Goal: Task Accomplishment & Management: Complete application form

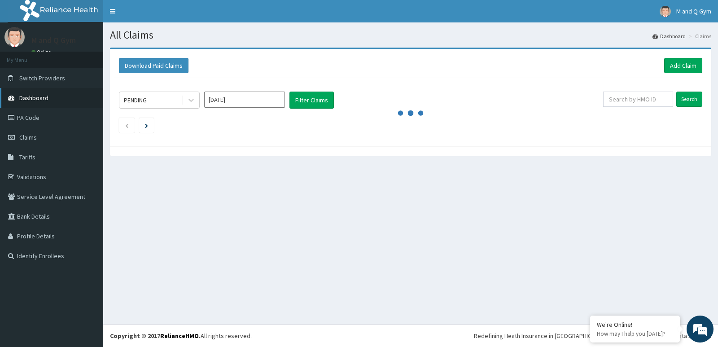
click at [47, 100] on span "Dashboard" at bounding box center [33, 98] width 29 height 8
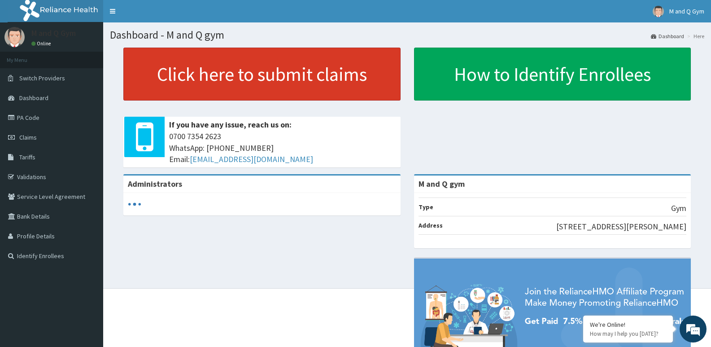
click at [347, 91] on link "Click here to submit claims" at bounding box center [261, 74] width 277 height 53
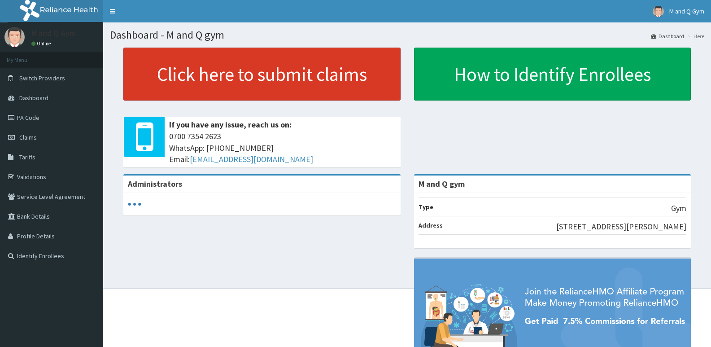
click at [309, 80] on link "Click here to submit claims" at bounding box center [261, 74] width 277 height 53
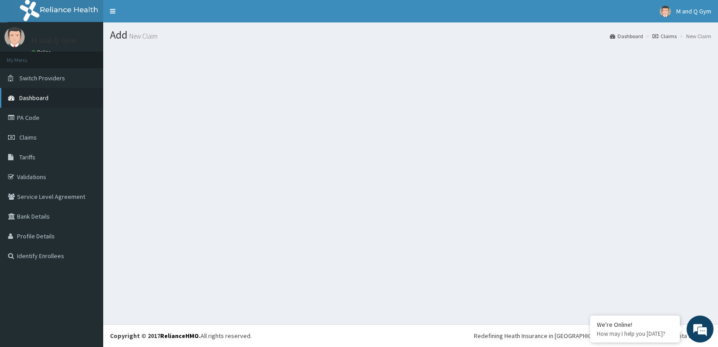
click at [47, 97] on span "Dashboard" at bounding box center [33, 98] width 29 height 8
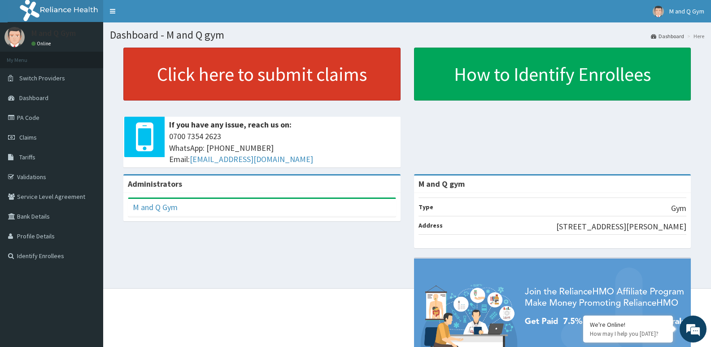
click at [300, 79] on link "Click here to submit claims" at bounding box center [261, 74] width 277 height 53
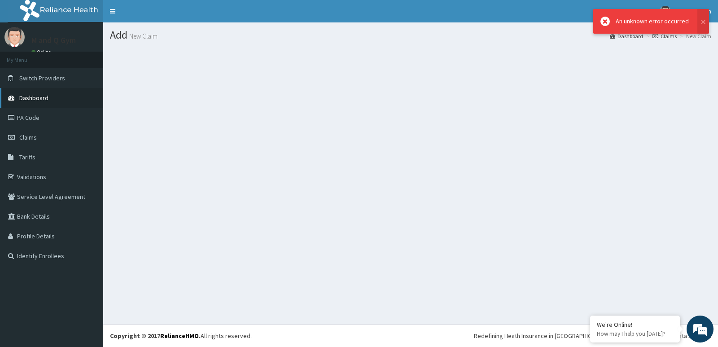
click at [49, 100] on link "Dashboard" at bounding box center [51, 98] width 103 height 20
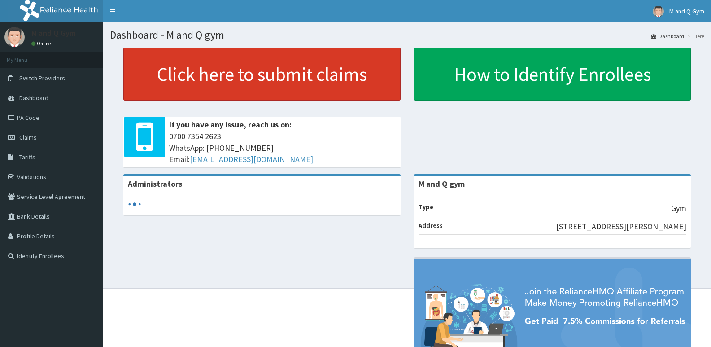
click at [352, 79] on link "Click here to submit claims" at bounding box center [261, 74] width 277 height 53
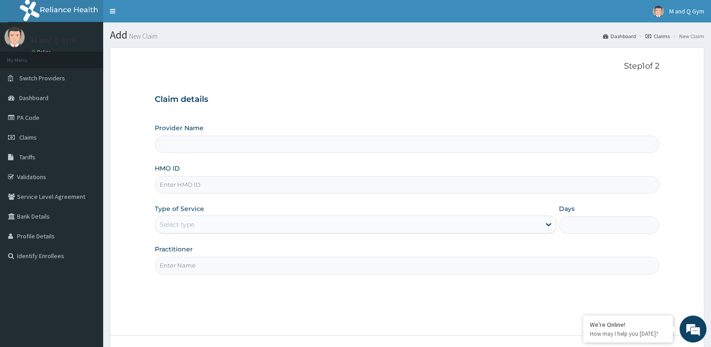
type input "M and Q gym"
type input "1"
click at [210, 185] on input "HMO ID" at bounding box center [407, 184] width 505 height 17
type input "PRI/10011/B"
click at [201, 266] on input "Practitioner" at bounding box center [407, 265] width 505 height 17
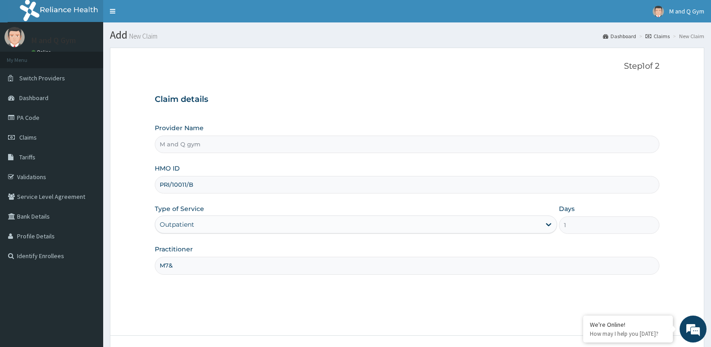
click at [169, 269] on input "M7&" at bounding box center [407, 265] width 505 height 17
click at [187, 264] on input "M&" at bounding box center [407, 265] width 505 height 17
type input "M&Q"
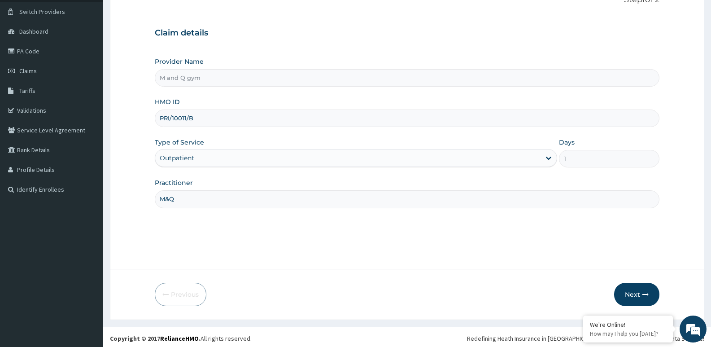
scroll to position [69, 0]
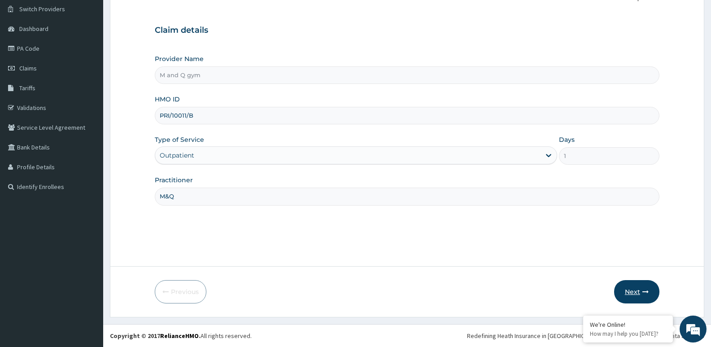
click at [634, 292] on button "Next" at bounding box center [636, 291] width 45 height 23
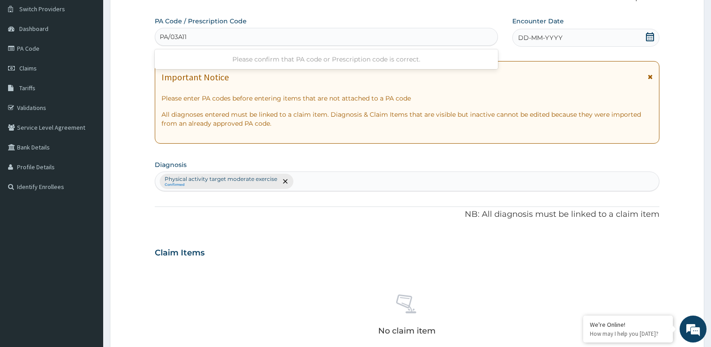
type input "PA/03A112"
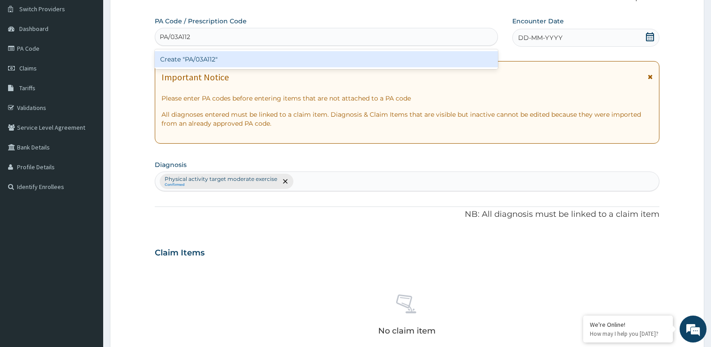
click at [266, 60] on div "Create "PA/03A112"" at bounding box center [326, 59] width 343 height 16
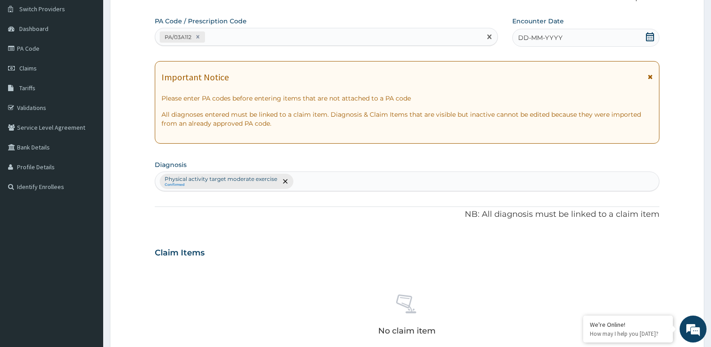
click at [648, 34] on icon at bounding box center [649, 36] width 9 height 9
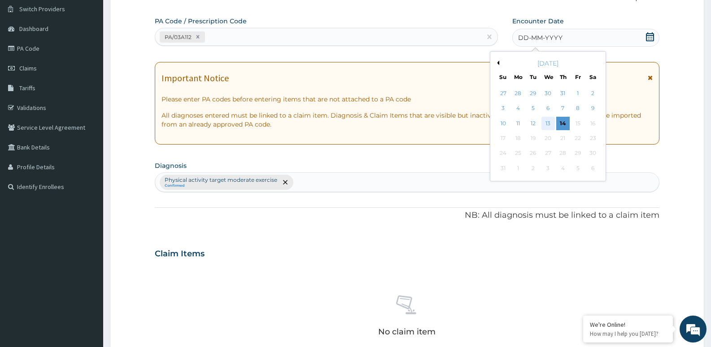
click at [546, 120] on div "13" at bounding box center [547, 123] width 13 height 13
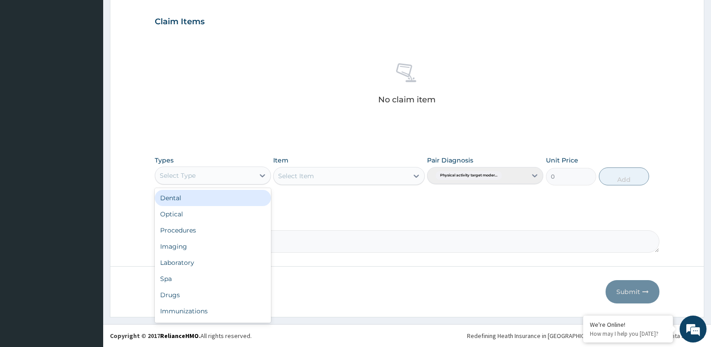
scroll to position [30, 0]
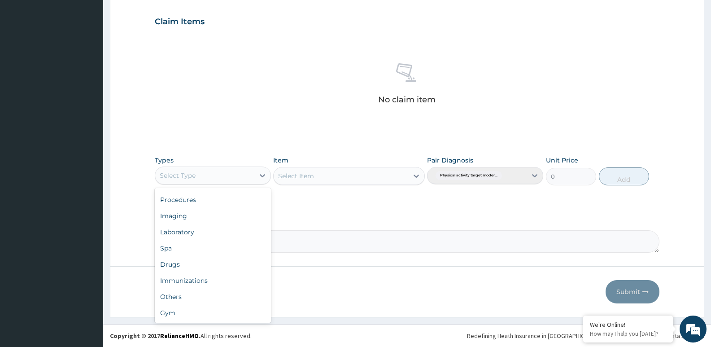
click at [181, 313] on div "Gym" at bounding box center [213, 313] width 116 height 16
click at [339, 183] on div "Select Item" at bounding box center [348, 176] width 151 height 18
click at [362, 173] on div "Select Item" at bounding box center [331, 176] width 115 height 14
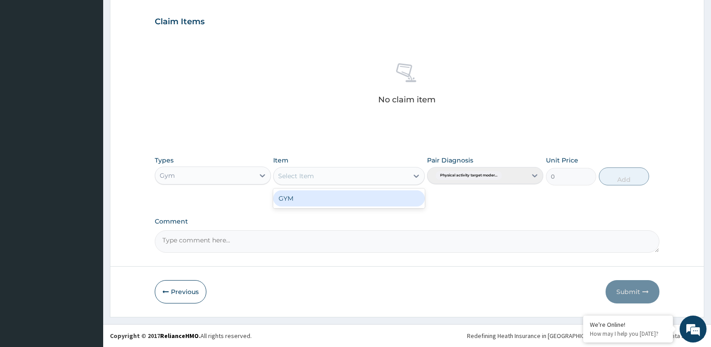
click at [385, 199] on div "GYM" at bounding box center [348, 198] width 151 height 16
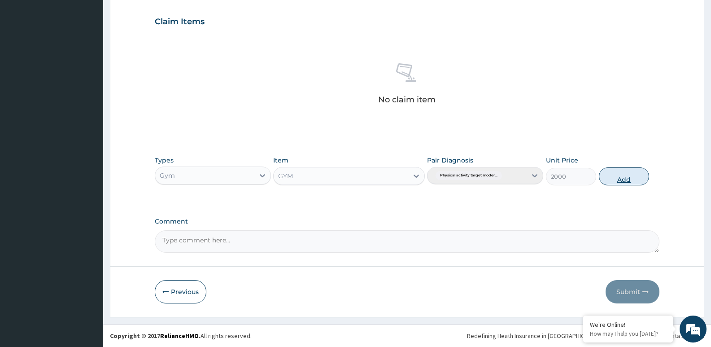
click at [617, 183] on button "Add" at bounding box center [624, 176] width 50 height 18
type input "0"
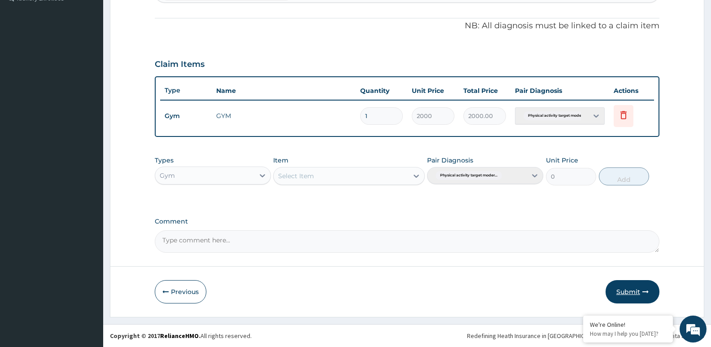
click at [632, 282] on button "Submit" at bounding box center [632, 291] width 54 height 23
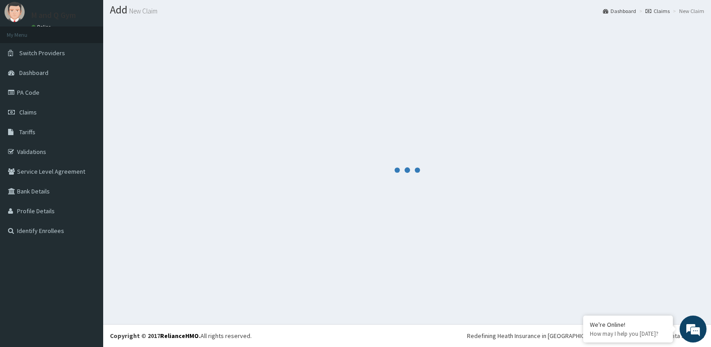
scroll to position [257, 0]
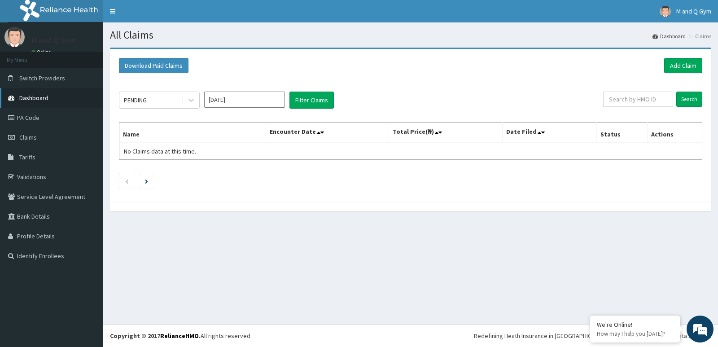
click at [35, 98] on span "Dashboard" at bounding box center [33, 98] width 29 height 8
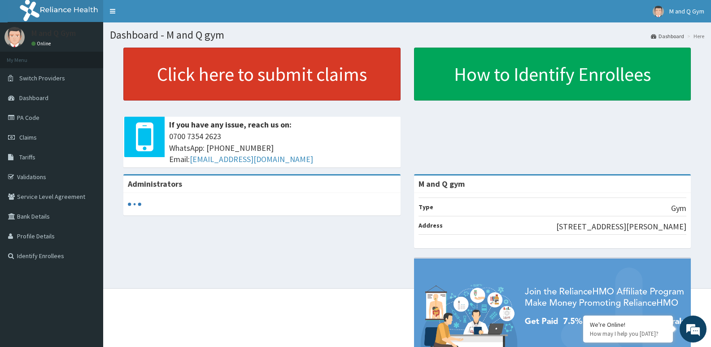
click at [152, 76] on link "Click here to submit claims" at bounding box center [261, 74] width 277 height 53
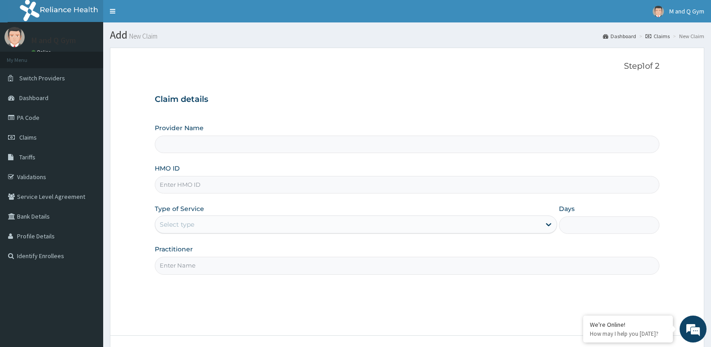
type input "M and Q gym"
type input "1"
click at [174, 184] on input "HMO ID" at bounding box center [407, 184] width 505 height 17
type input "SLB/10738/A"
click at [170, 269] on input "Practitioner" at bounding box center [407, 265] width 505 height 17
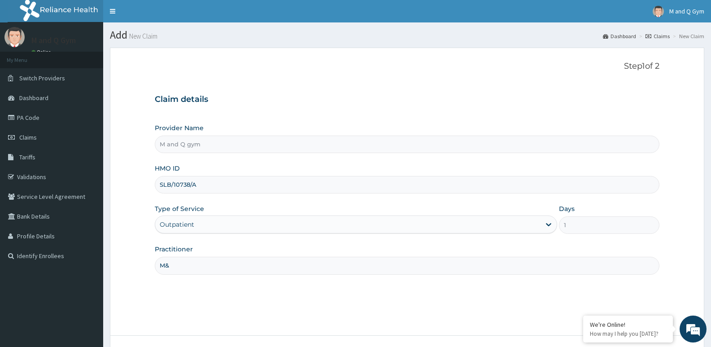
type input "M&Q"
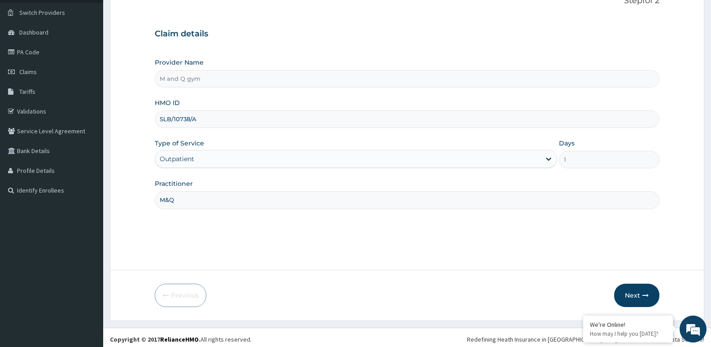
scroll to position [69, 0]
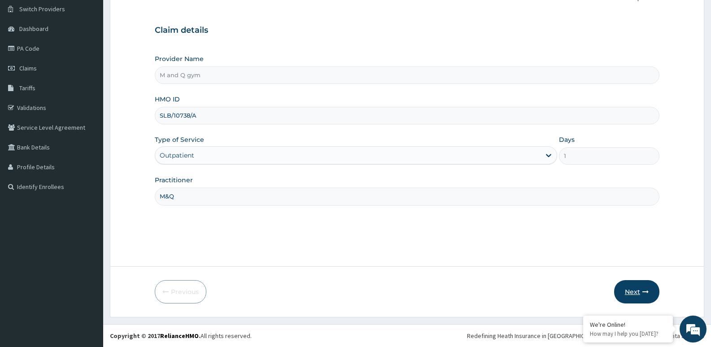
click at [656, 297] on button "Next" at bounding box center [636, 291] width 45 height 23
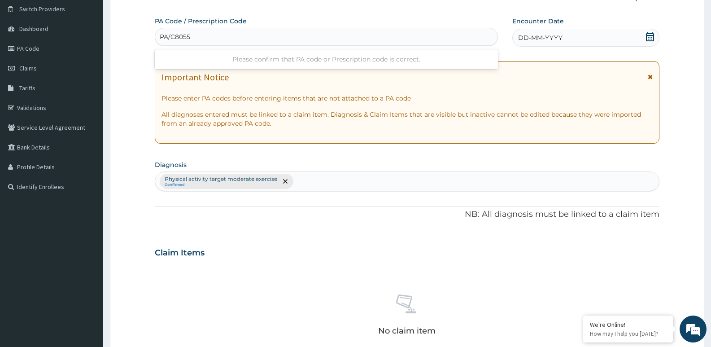
type input "PA/C80559"
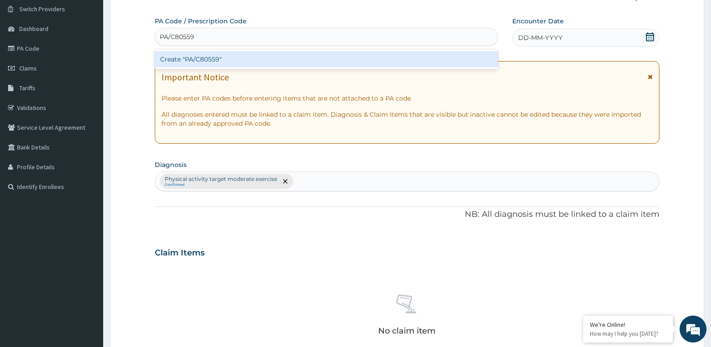
click at [227, 60] on div "Create "PA/C80559"" at bounding box center [326, 59] width 343 height 16
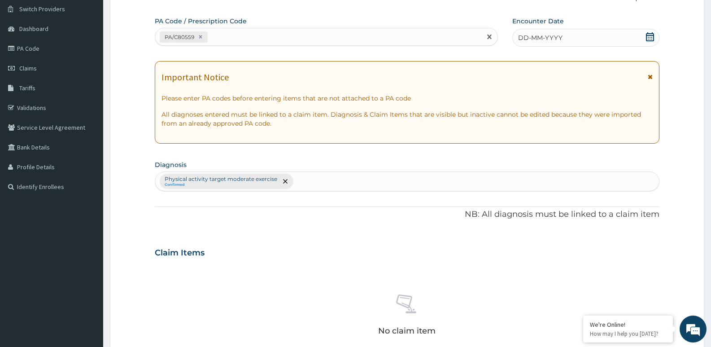
click at [651, 42] on span at bounding box center [649, 37] width 9 height 11
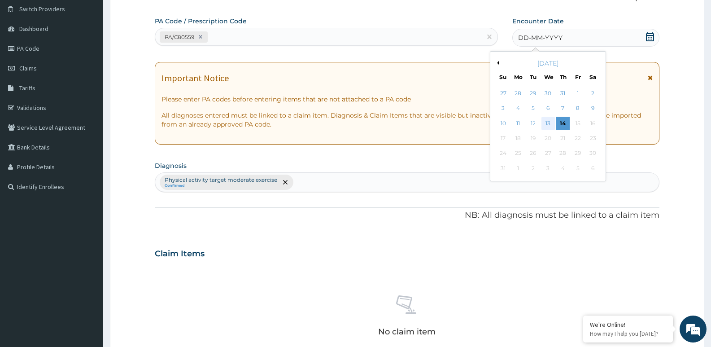
click at [548, 123] on div "13" at bounding box center [547, 123] width 13 height 13
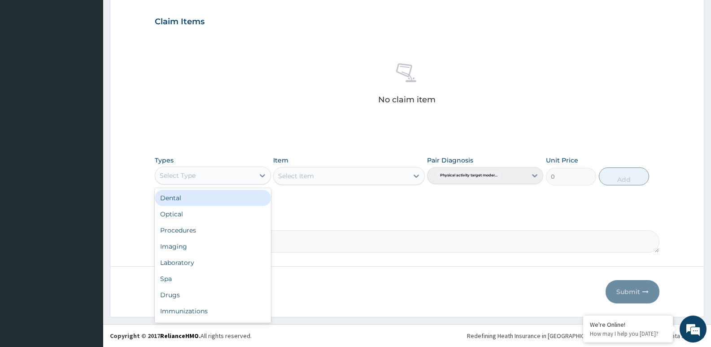
scroll to position [30, 0]
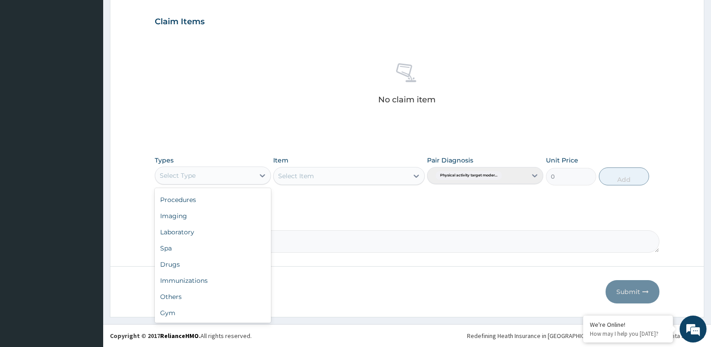
click at [181, 314] on div "Gym" at bounding box center [213, 313] width 116 height 16
click at [325, 179] on div "Select Item" at bounding box center [348, 176] width 151 height 18
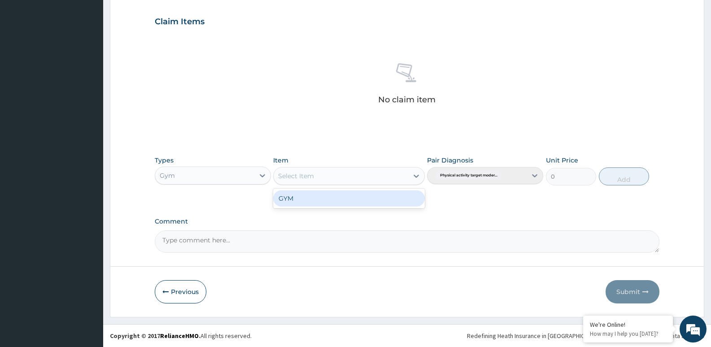
click at [371, 204] on div "GYM" at bounding box center [348, 198] width 151 height 16
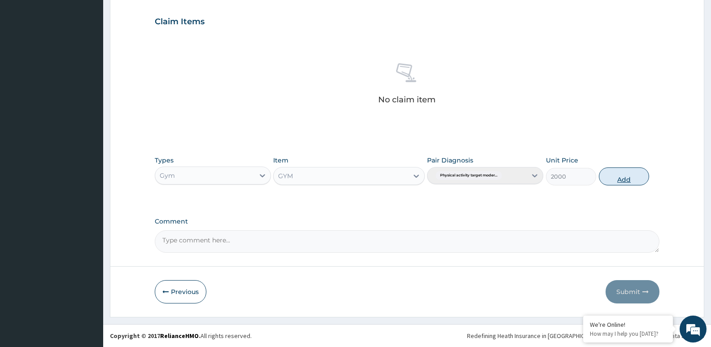
click at [616, 176] on button "Add" at bounding box center [624, 176] width 50 height 18
type input "0"
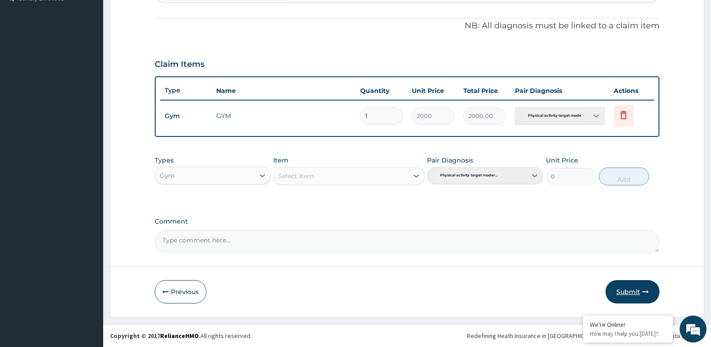
click at [631, 291] on button "Submit" at bounding box center [632, 291] width 54 height 23
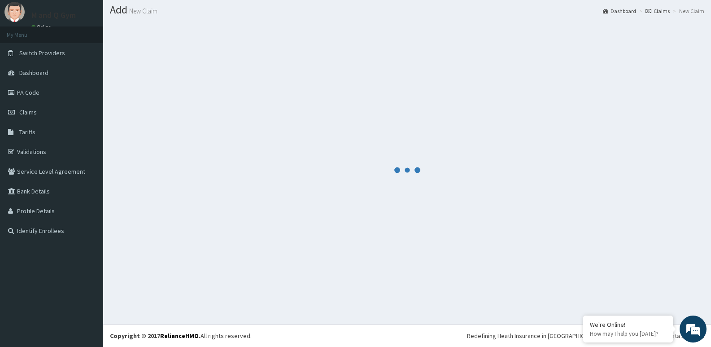
scroll to position [257, 0]
